Goal: Check status: Check status

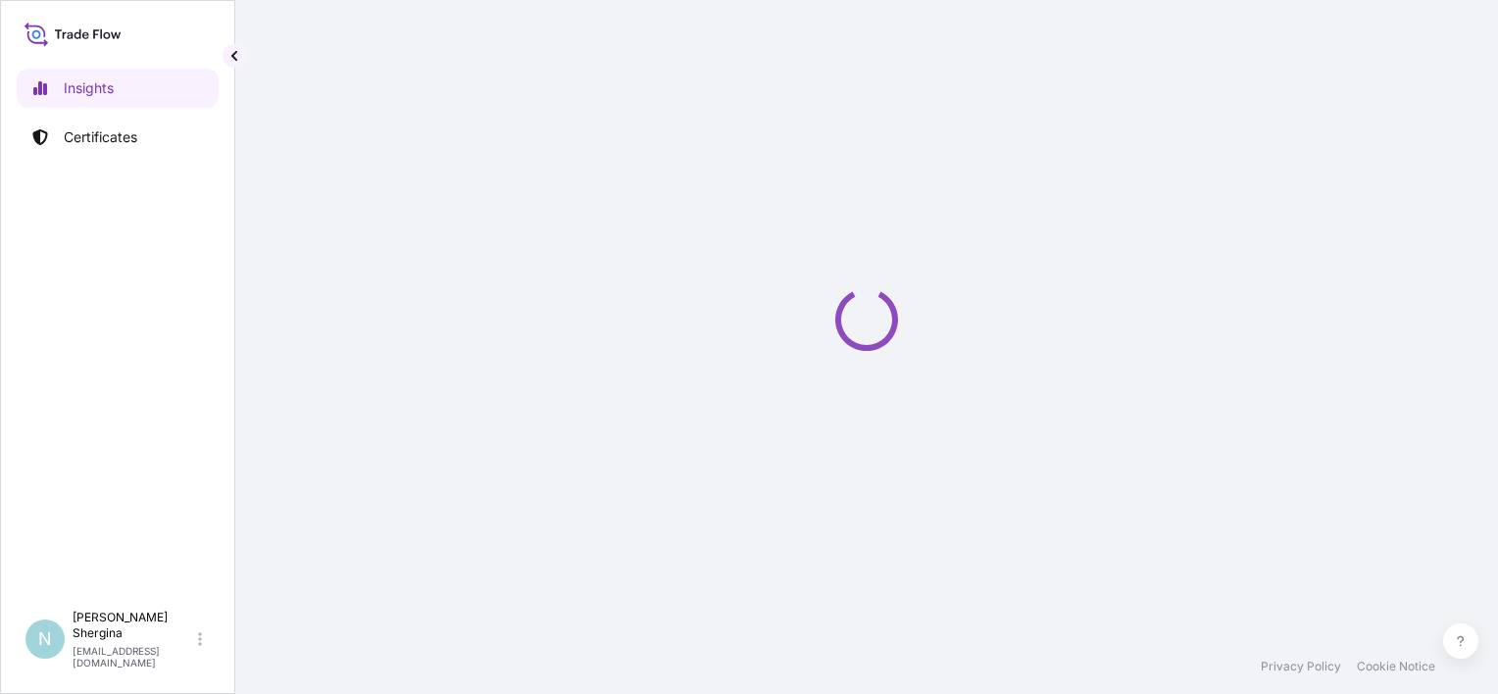
select select "2025"
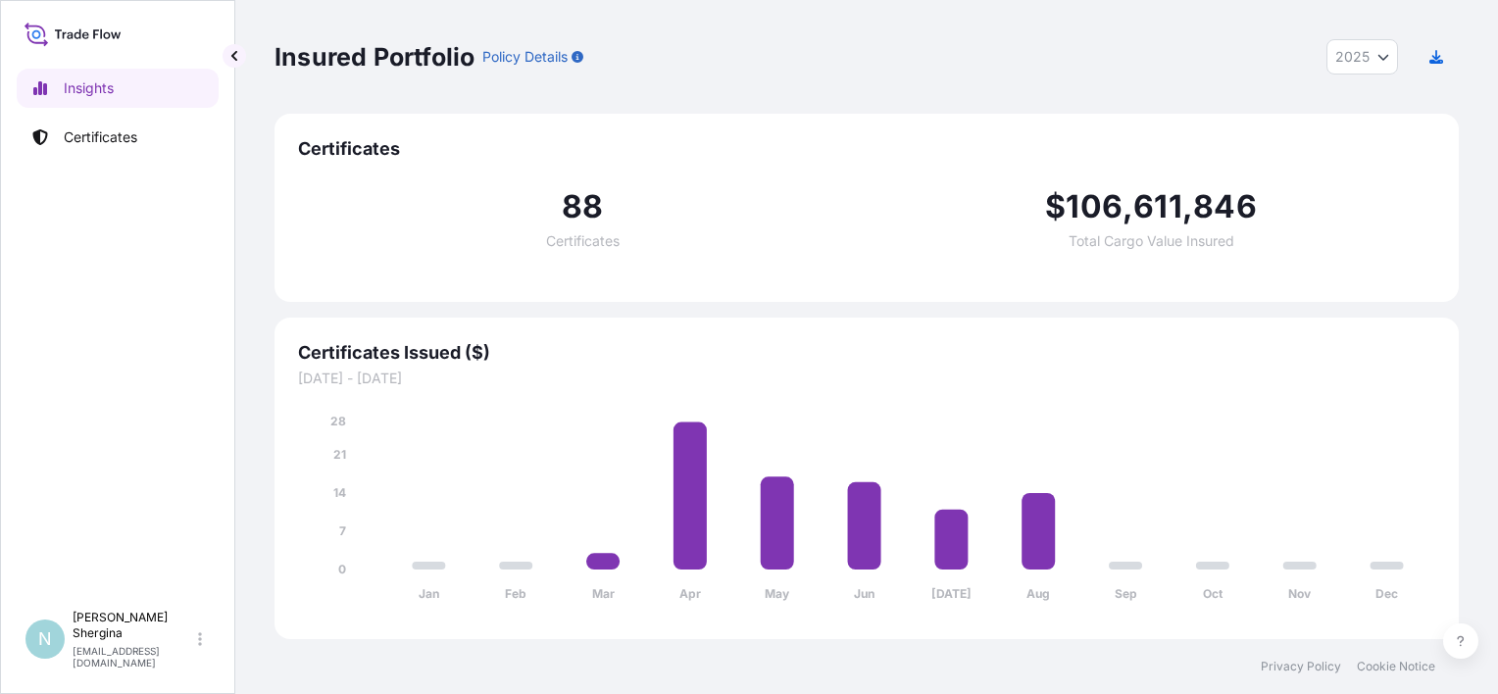
click at [1202, 99] on div "Insured Portfolio Policy Details 2025 2025 2024 2023 2022" at bounding box center [867, 57] width 1185 height 114
click at [914, 84] on div "Insured Portfolio Policy Details 2025 2025 2024 2023 2022" at bounding box center [867, 57] width 1185 height 114
